Goal: Find specific page/section: Find specific page/section

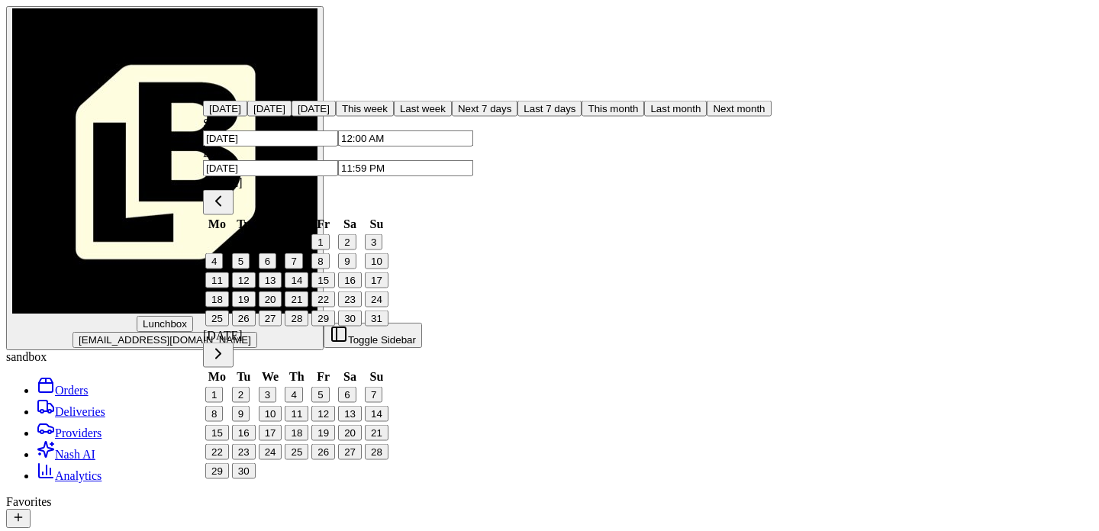
click at [308, 308] on button "21" at bounding box center [297, 300] width 24 height 16
type input "[DATE]"
click at [362, 308] on button "23" at bounding box center [350, 300] width 24 height 16
type input "[DATE]"
